Goal: Book appointment/travel/reservation

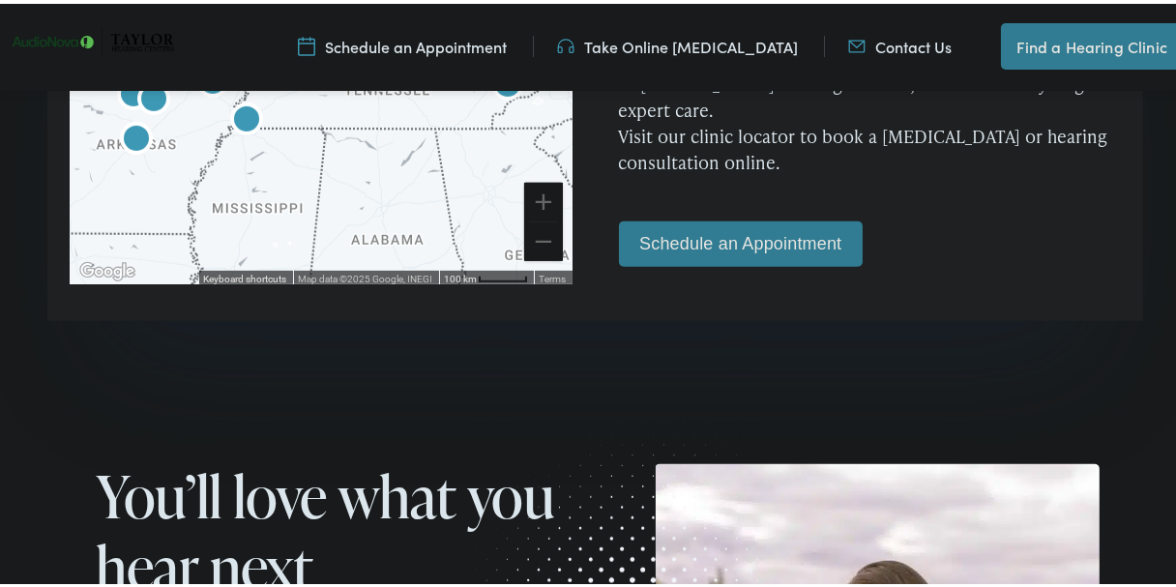
scroll to position [1353, 0]
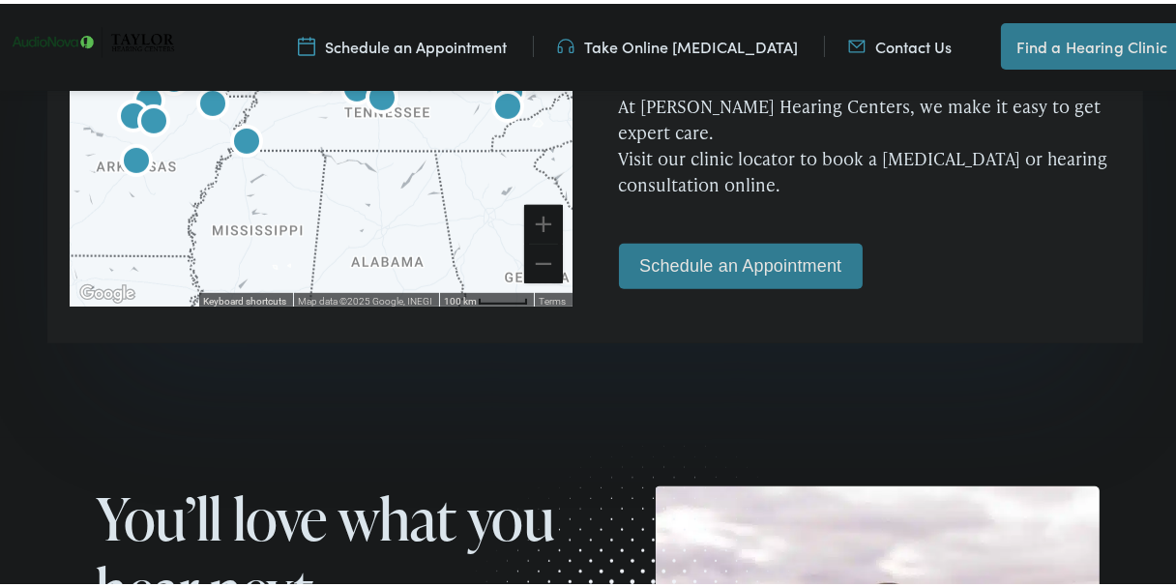
click at [782, 240] on link "Schedule an Appointment" at bounding box center [741, 262] width 244 height 45
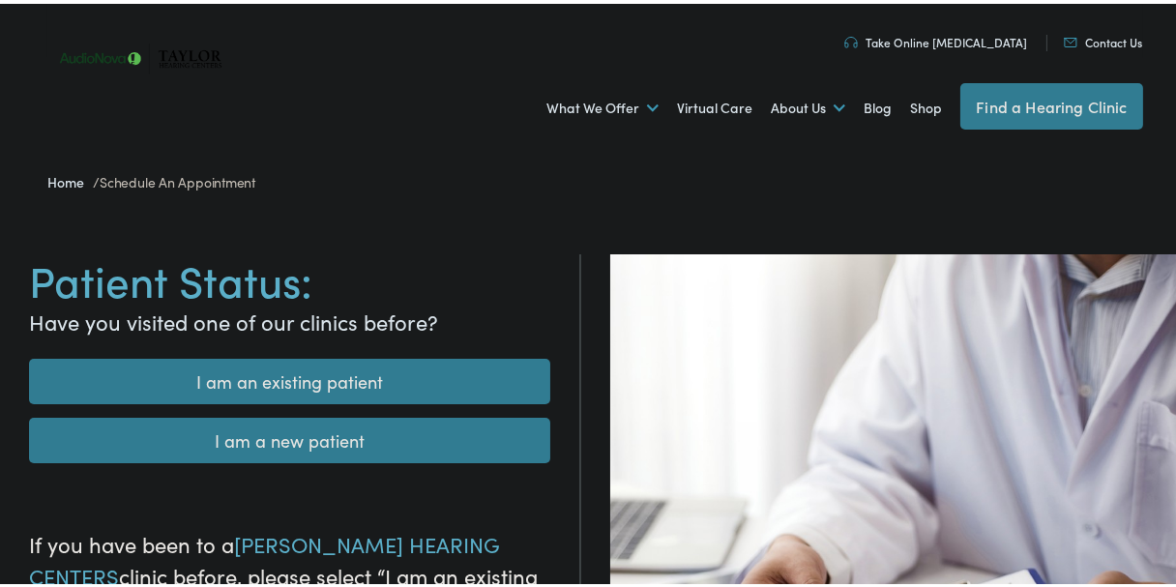
click at [313, 433] on link "I am a new patient" at bounding box center [289, 436] width 521 height 45
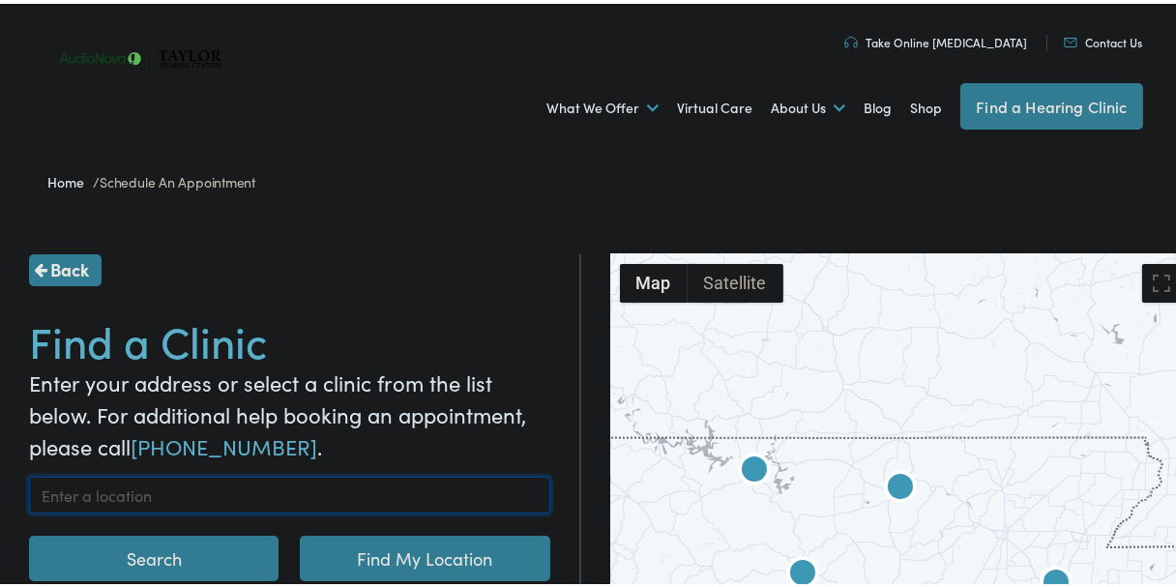
click at [125, 489] on input "text" at bounding box center [289, 491] width 521 height 37
type input "g"
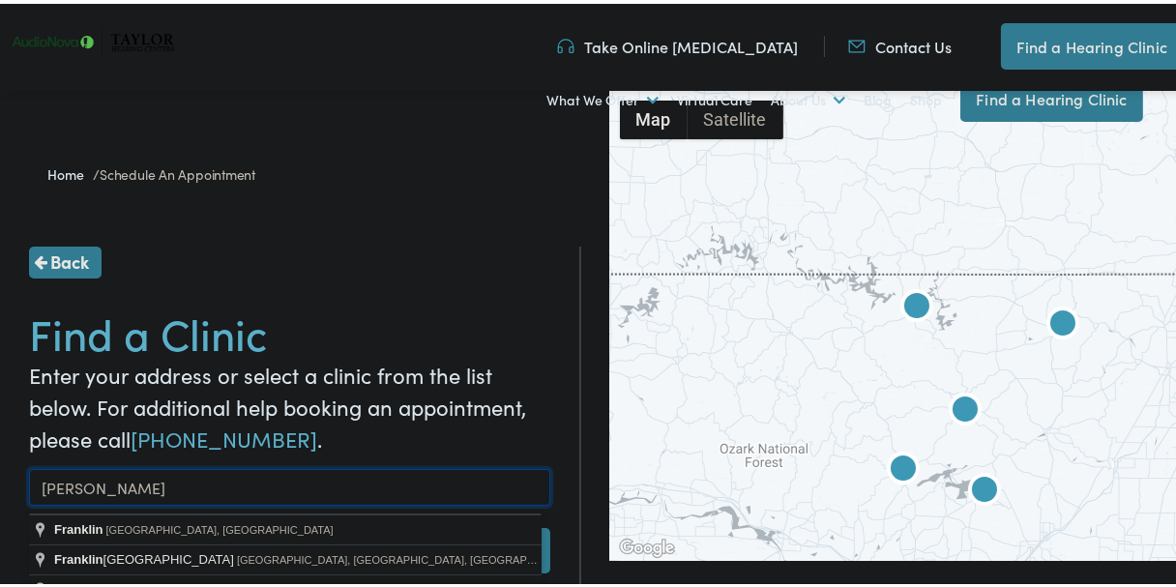
scroll to position [225, 0]
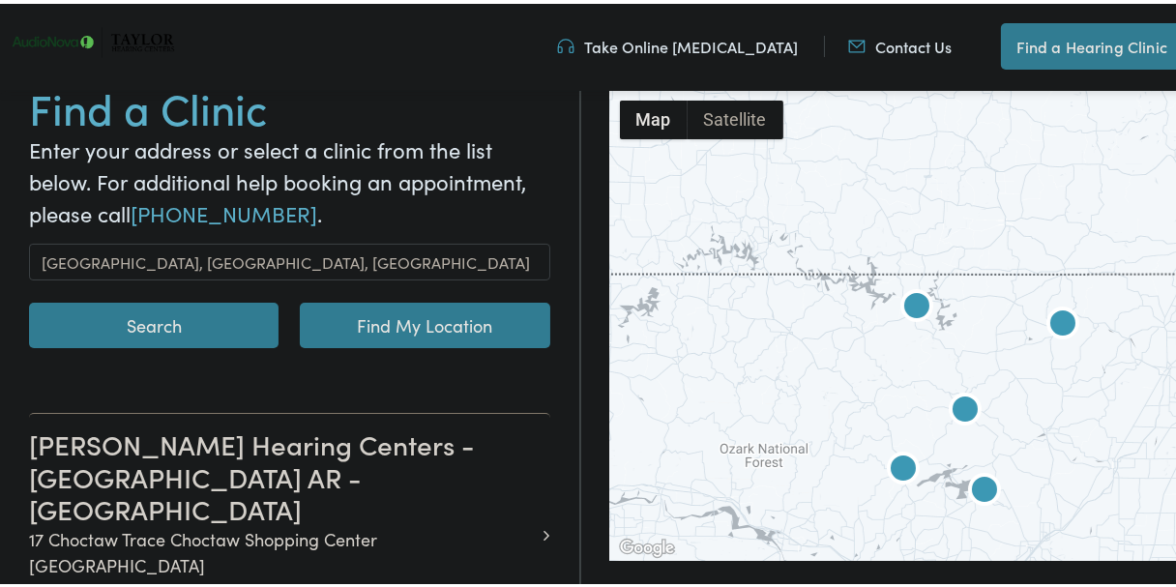
click at [167, 323] on button "Search" at bounding box center [154, 321] width 250 height 45
click at [224, 255] on input "[GEOGRAPHIC_DATA], [GEOGRAPHIC_DATA], [GEOGRAPHIC_DATA]" at bounding box center [289, 258] width 521 height 37
click at [423, 318] on link "Find My Location" at bounding box center [425, 321] width 250 height 45
click at [300, 299] on link "Find My Location" at bounding box center [425, 321] width 250 height 45
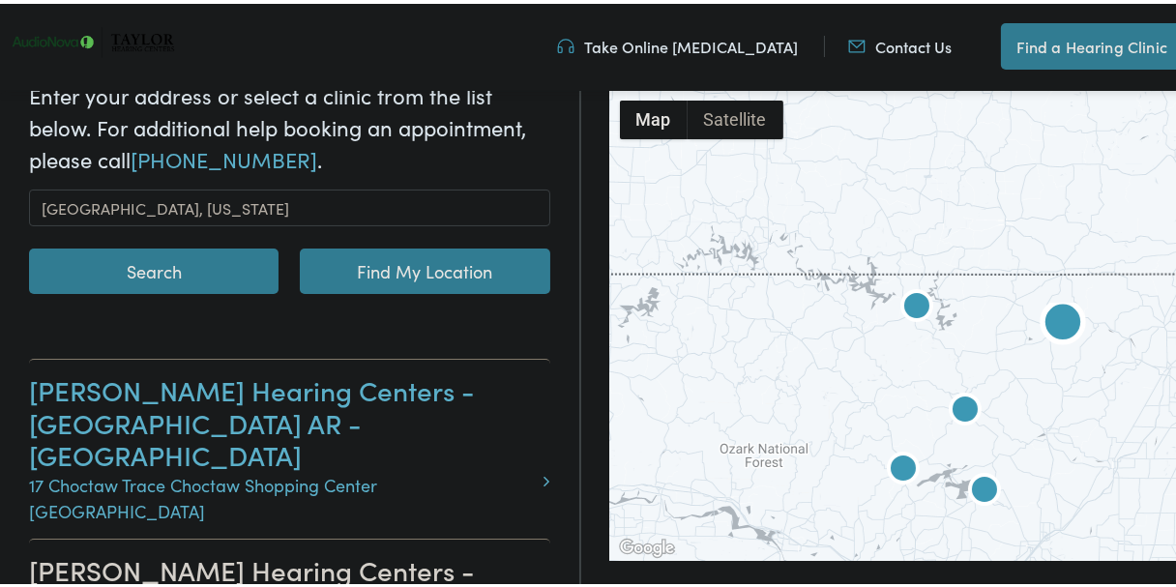
scroll to position [0, 0]
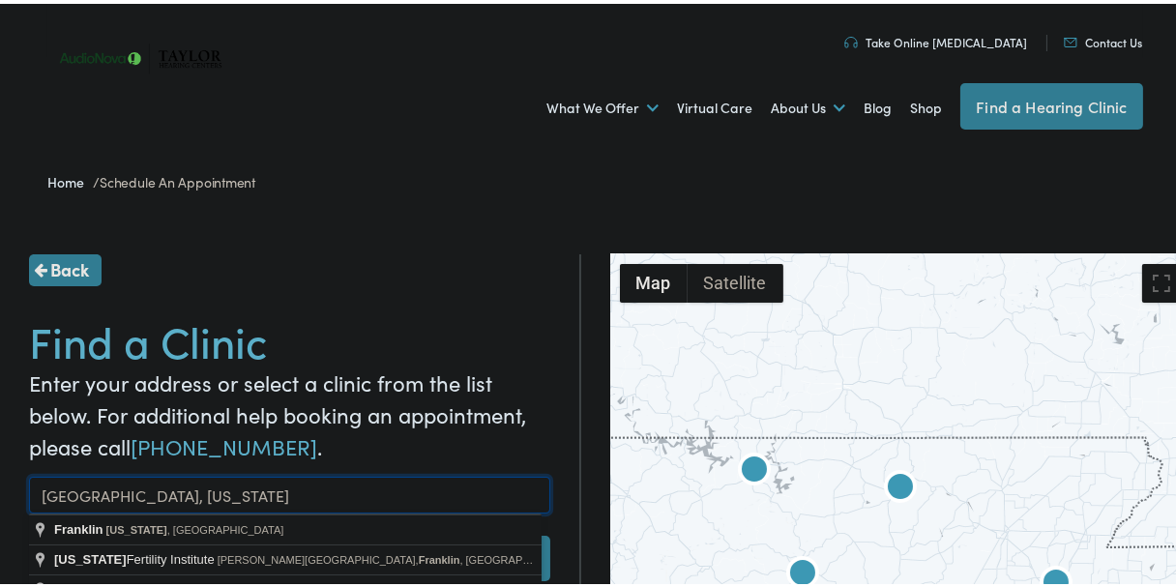
drag, startPoint x: 35, startPoint y: 490, endPoint x: 207, endPoint y: 494, distance: 172.2
click at [207, 494] on input "[GEOGRAPHIC_DATA], [US_STATE]" at bounding box center [289, 491] width 521 height 37
type input "37067"
click at [29, 532] on button "Search" at bounding box center [154, 554] width 250 height 45
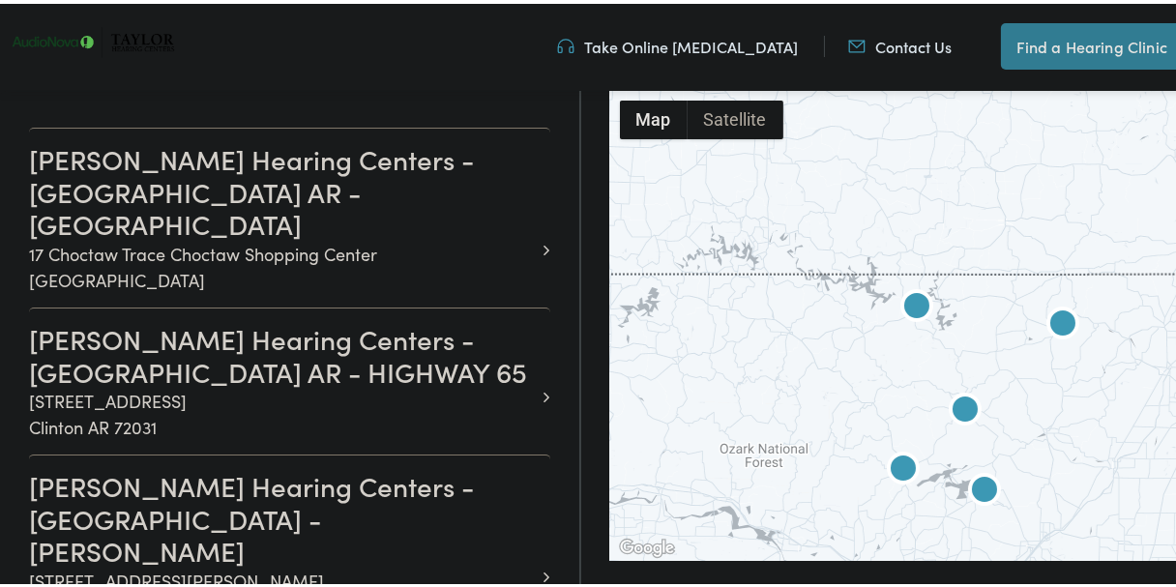
scroll to position [677, 0]
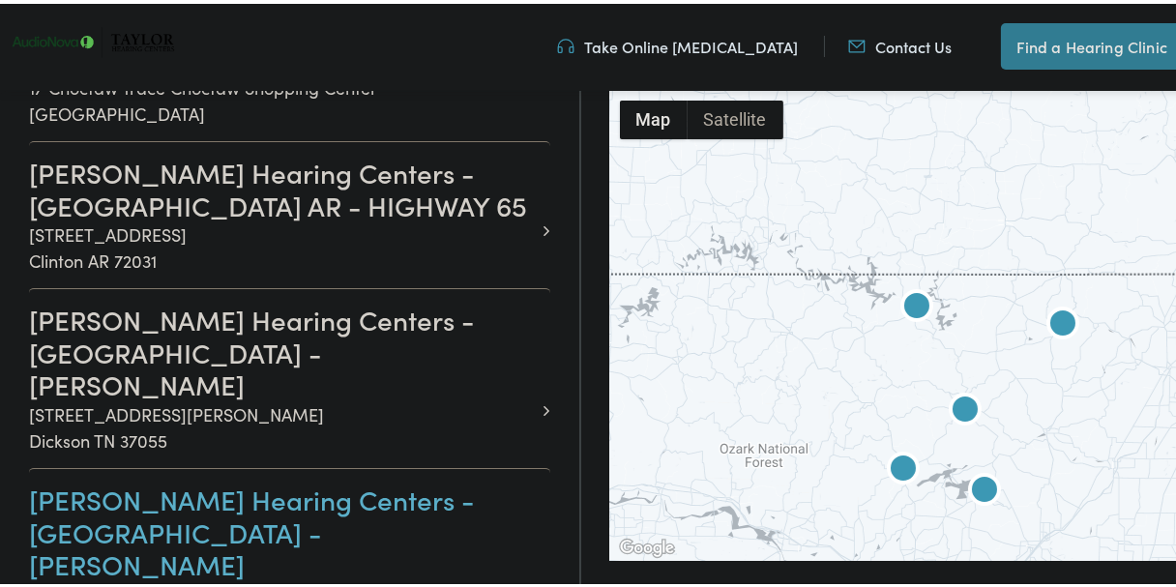
click at [119, 480] on h3 "[PERSON_NAME] Hearing Centers - [GEOGRAPHIC_DATA] - [PERSON_NAME]" at bounding box center [282, 529] width 507 height 98
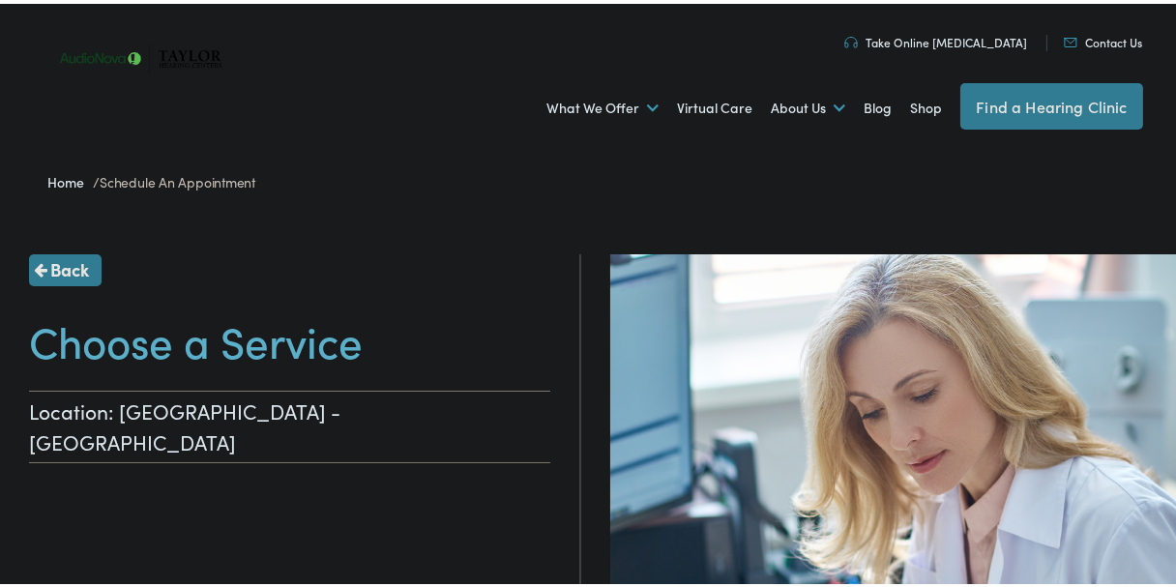
click at [404, 403] on p "Location: [GEOGRAPHIC_DATA] - [GEOGRAPHIC_DATA]" at bounding box center [289, 423] width 521 height 73
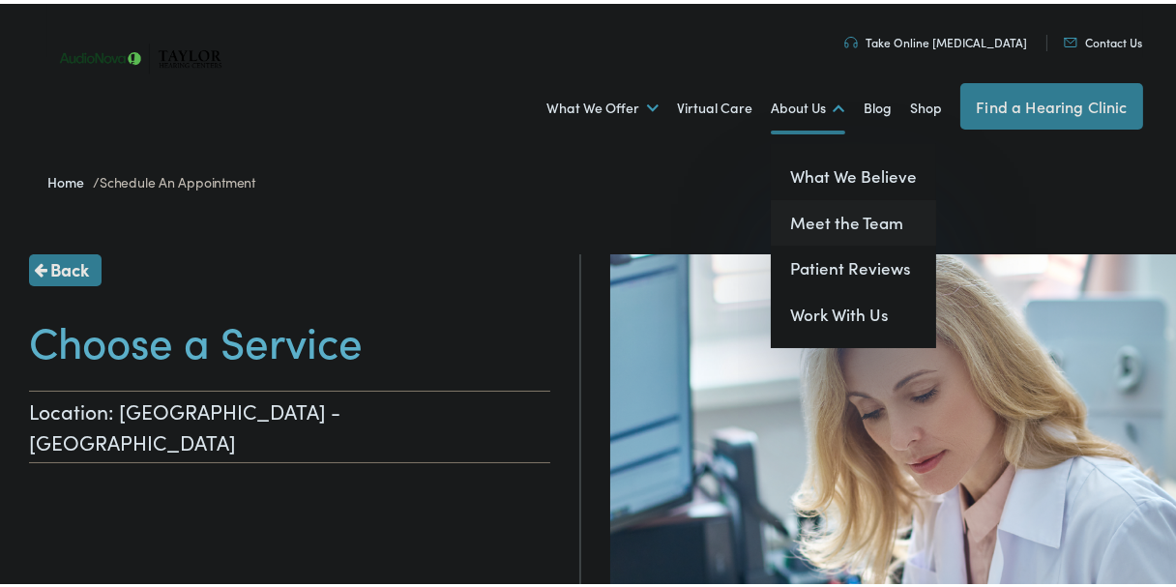
click at [809, 213] on link "Meet the Team" at bounding box center [853, 219] width 165 height 46
